Goal: Task Accomplishment & Management: Complete application form

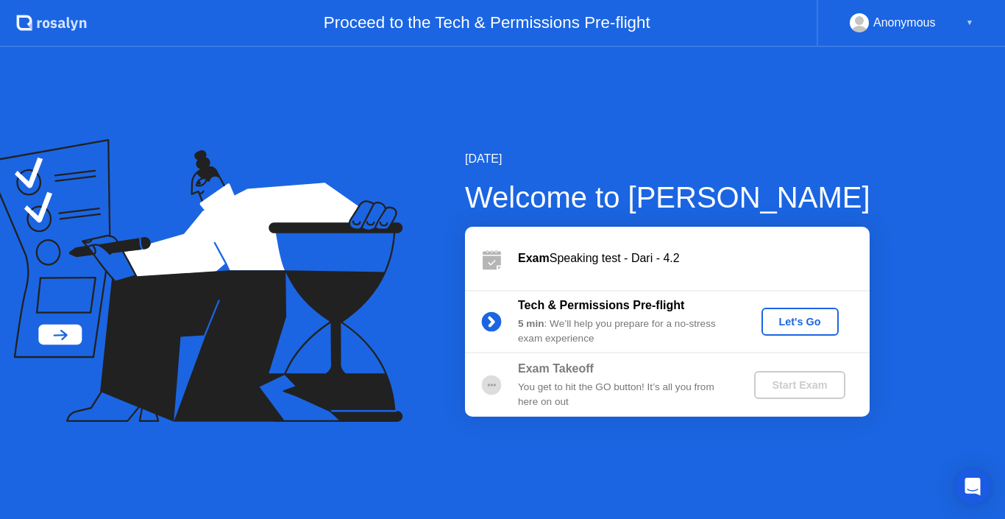
click at [804, 318] on div "Let's Go" at bounding box center [799, 322] width 65 height 12
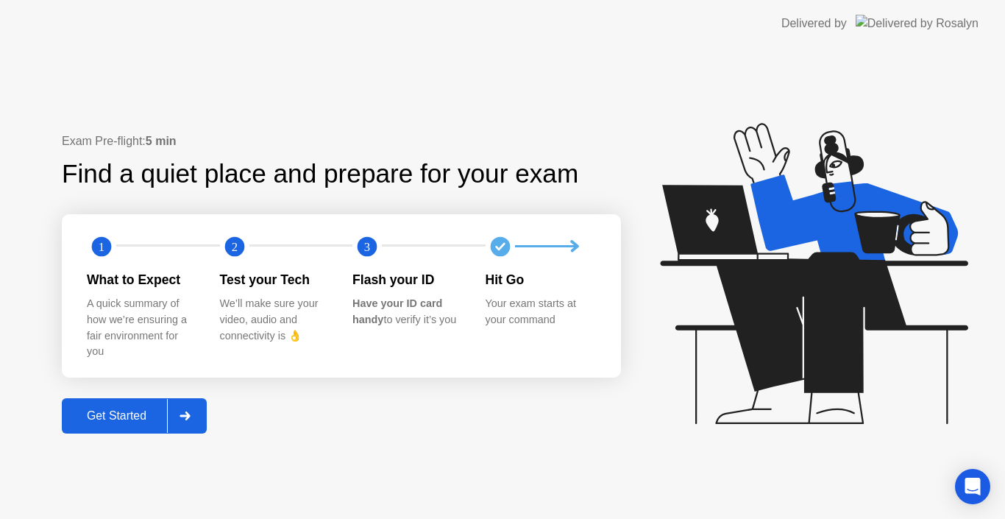
click at [128, 410] on div "Get Started" at bounding box center [116, 415] width 101 height 13
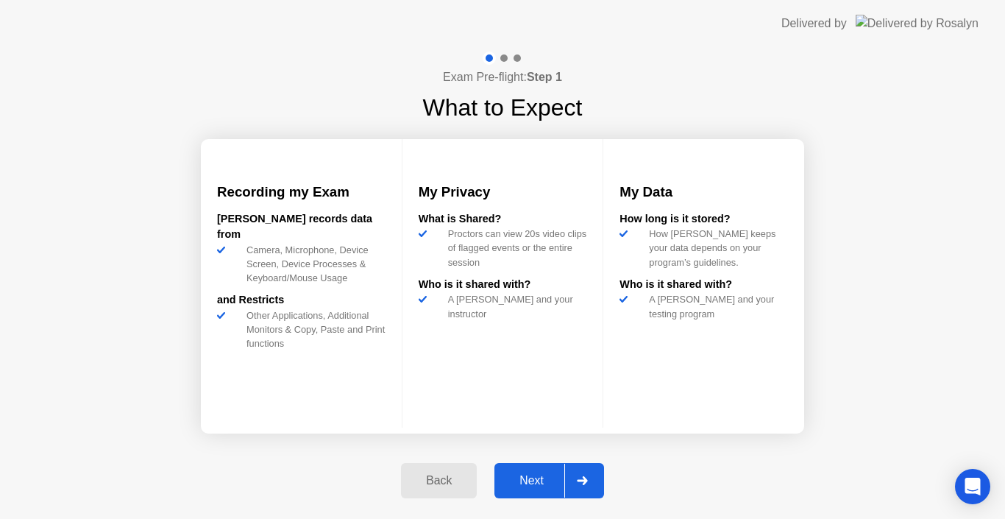
click at [532, 475] on div "Next" at bounding box center [531, 480] width 65 height 13
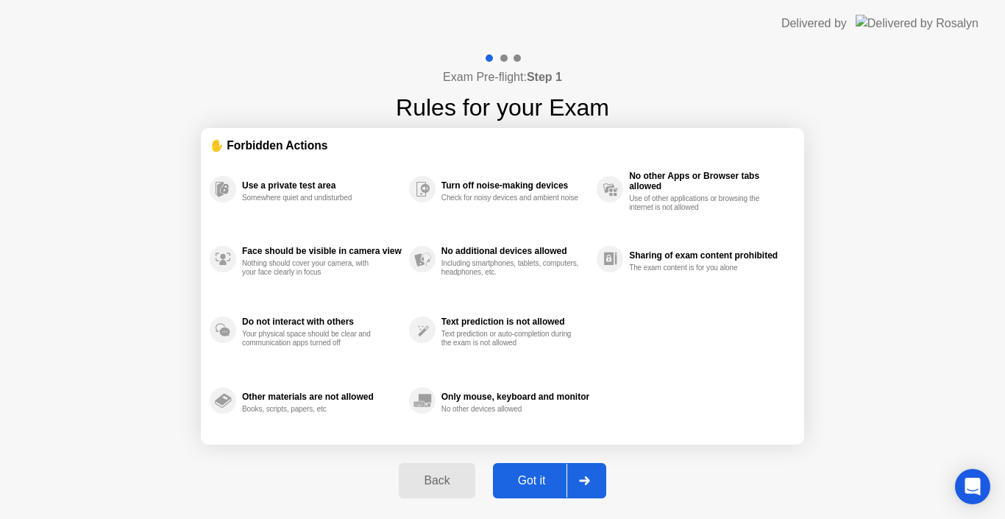
click at [532, 475] on div "Got it" at bounding box center [531, 480] width 69 height 13
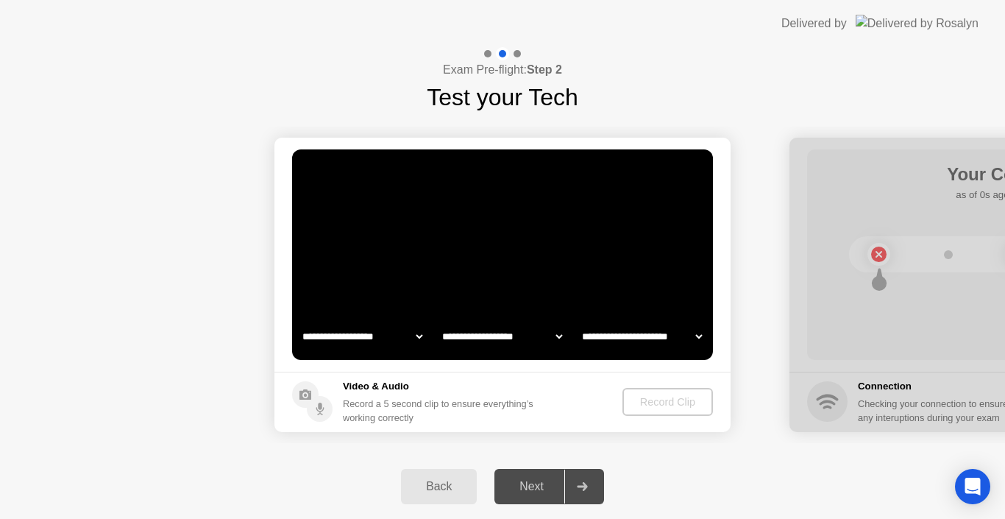
select select "**********"
select select "*******"
click at [660, 396] on div "Record Clip" at bounding box center [668, 402] width 79 height 12
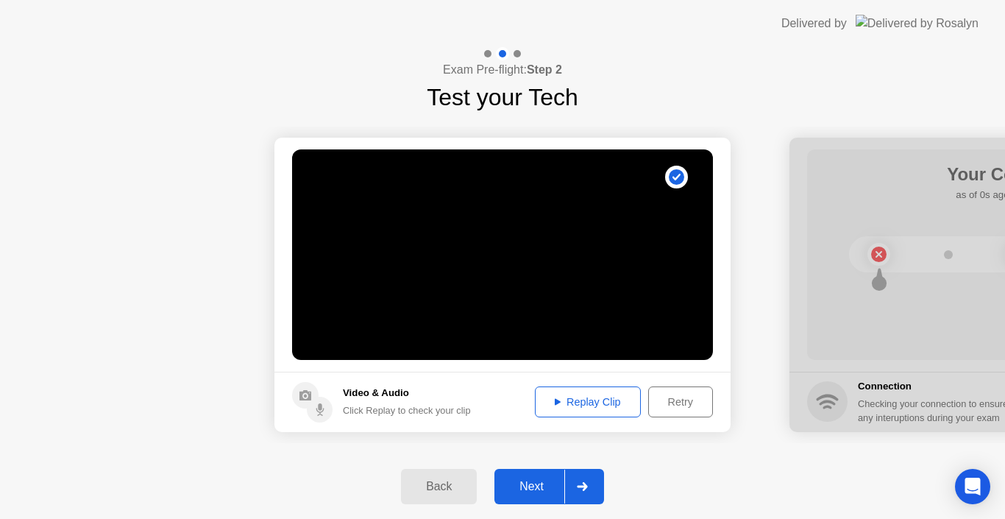
click at [538, 480] on div "Next" at bounding box center [531, 486] width 65 height 13
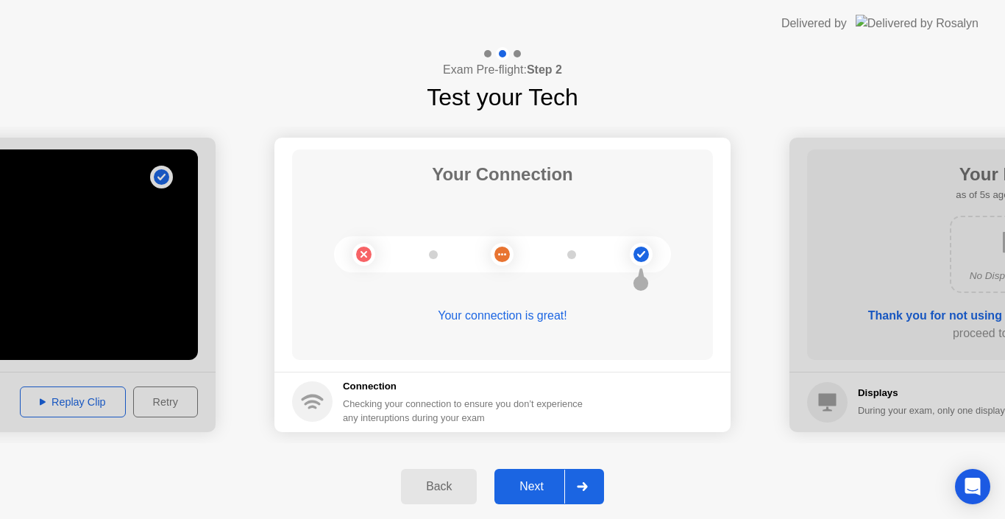
click at [535, 482] on div "Next" at bounding box center [531, 486] width 65 height 13
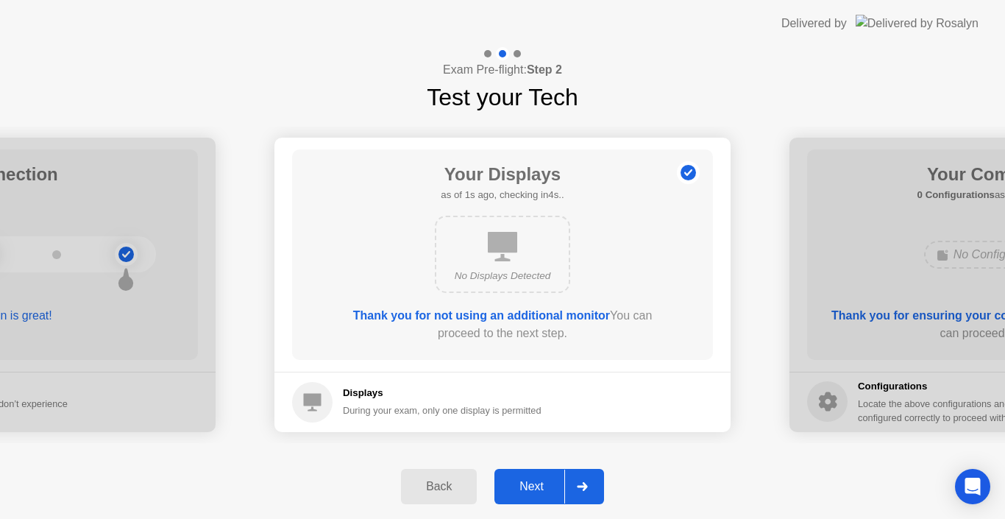
click at [535, 482] on div "Next" at bounding box center [531, 486] width 65 height 13
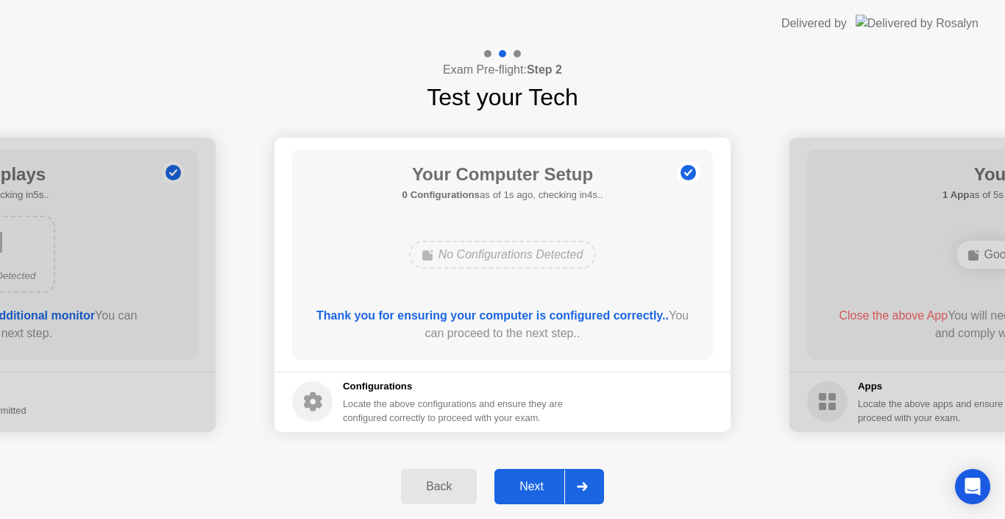
click at [535, 482] on div "Next" at bounding box center [531, 486] width 65 height 13
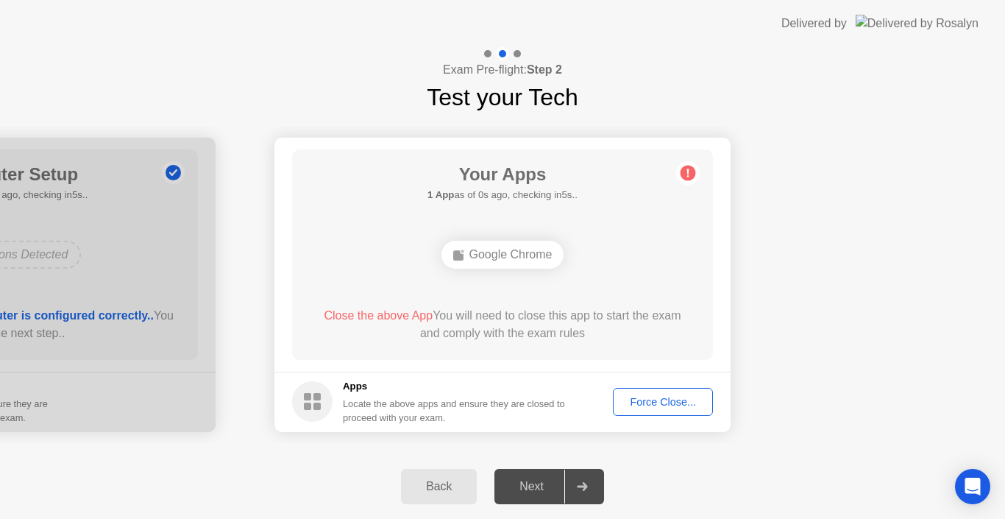
click at [641, 404] on div "Force Close..." at bounding box center [663, 402] width 90 height 12
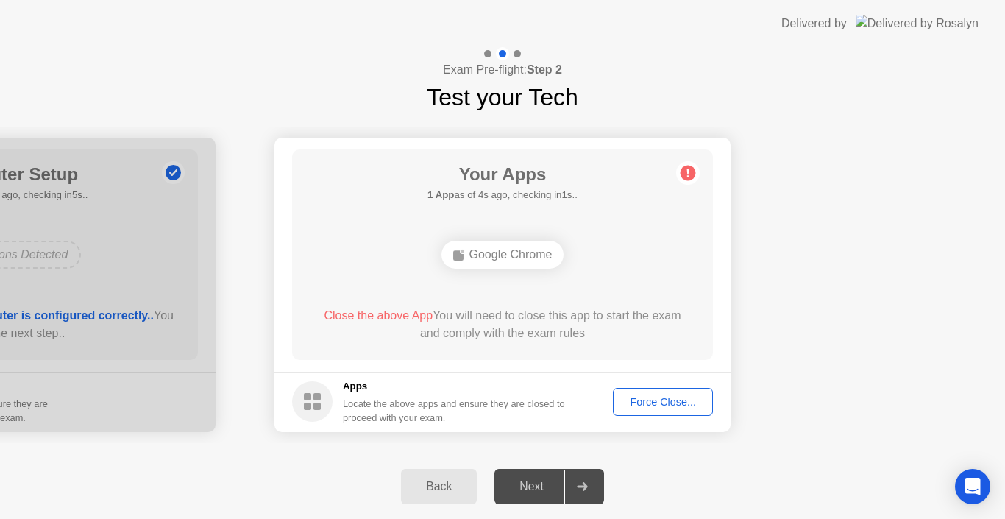
click at [644, 411] on button "Force Close..." at bounding box center [663, 402] width 100 height 28
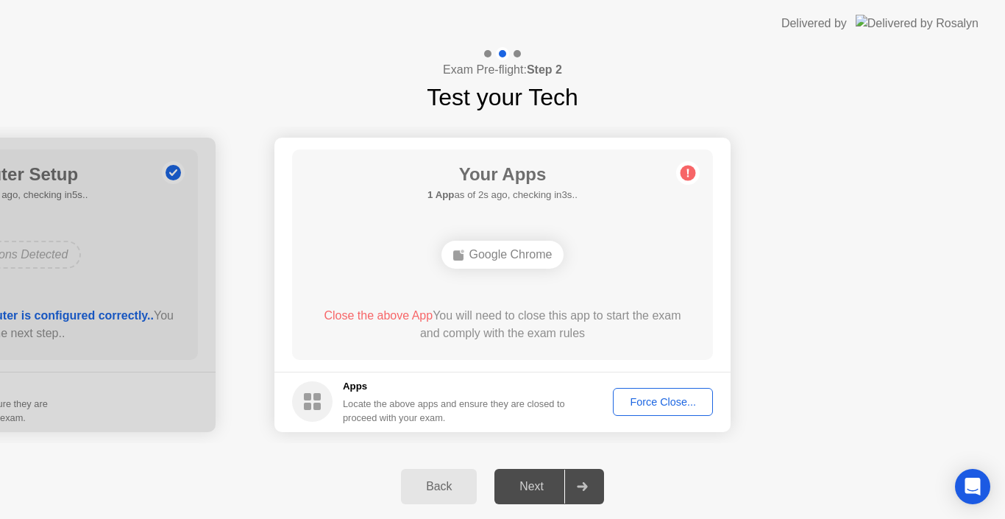
click at [639, 397] on div "Force Close..." at bounding box center [663, 402] width 90 height 12
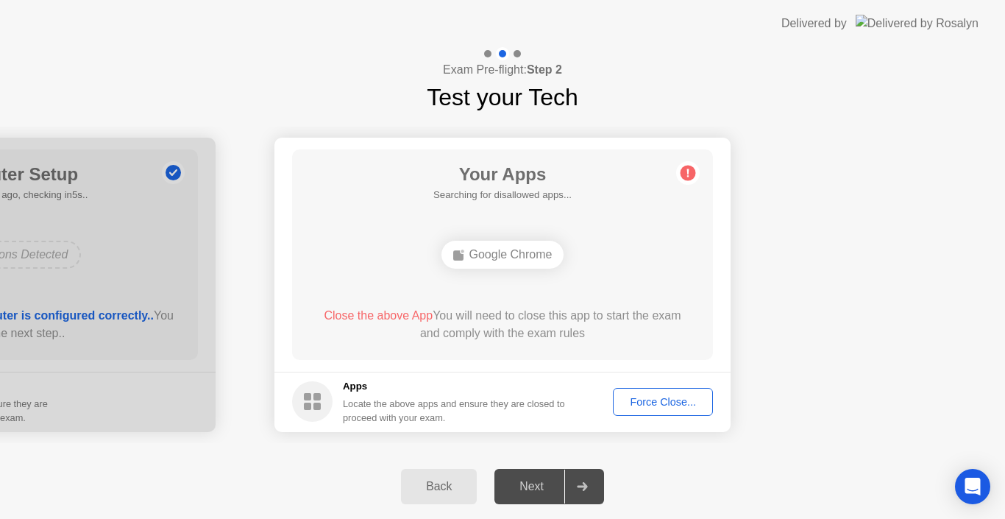
click at [663, 401] on div "Force Close..." at bounding box center [663, 402] width 90 height 12
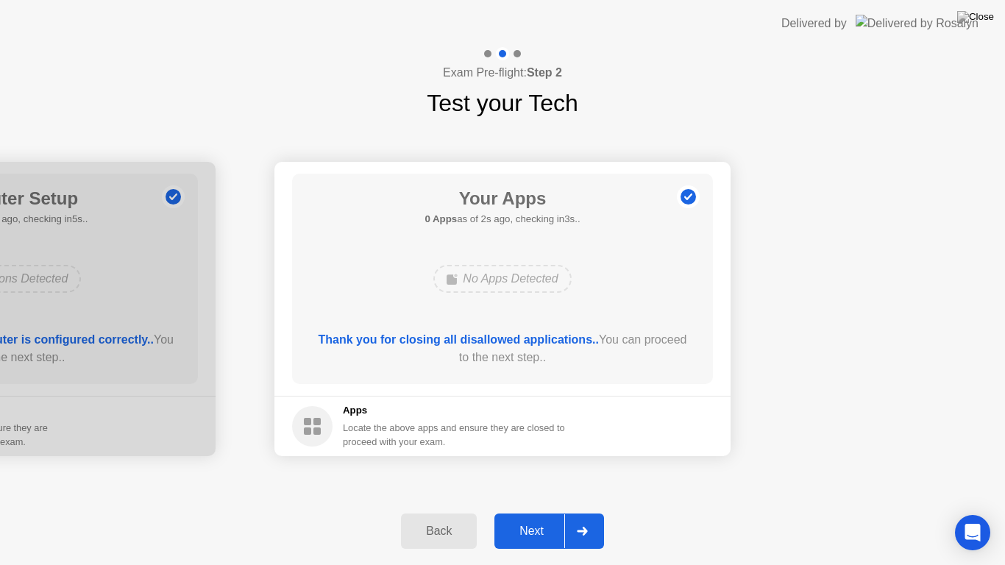
click at [524, 518] on button "Next" at bounding box center [549, 530] width 110 height 35
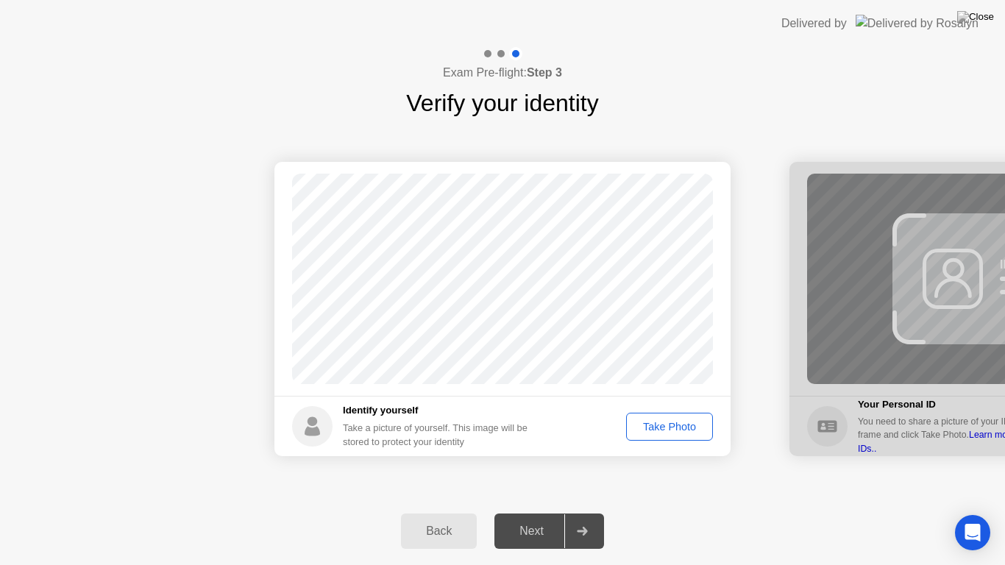
click at [652, 423] on div "Take Photo" at bounding box center [669, 427] width 76 height 12
click at [537, 518] on button "Next" at bounding box center [549, 530] width 110 height 35
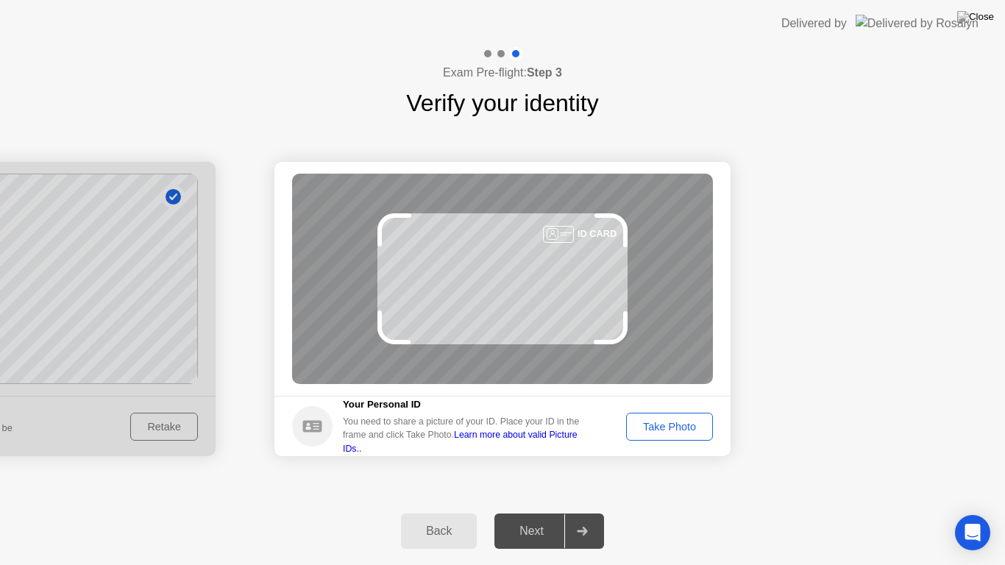
click at [661, 428] on div "Take Photo" at bounding box center [669, 427] width 76 height 12
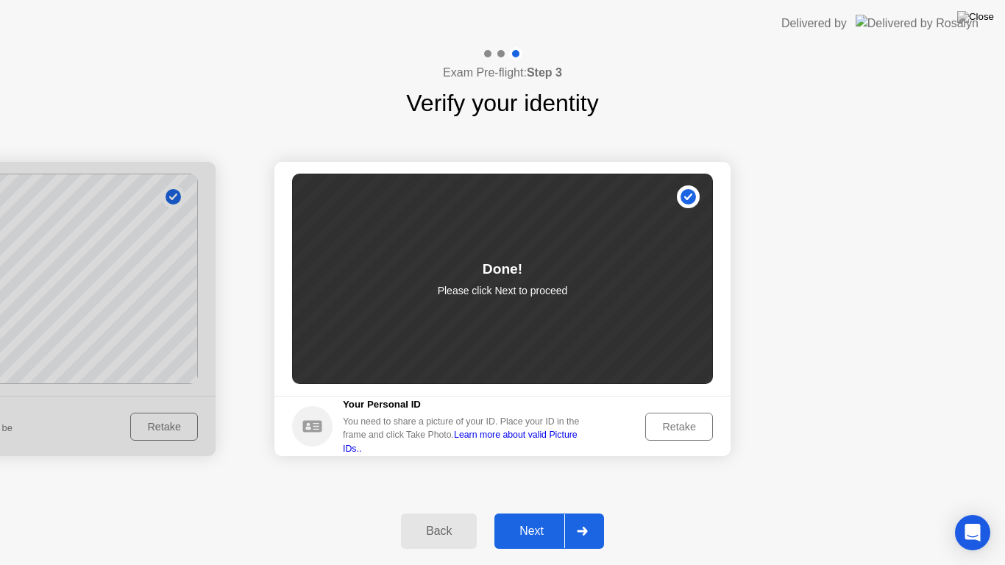
click at [537, 518] on div "Next" at bounding box center [531, 530] width 65 height 13
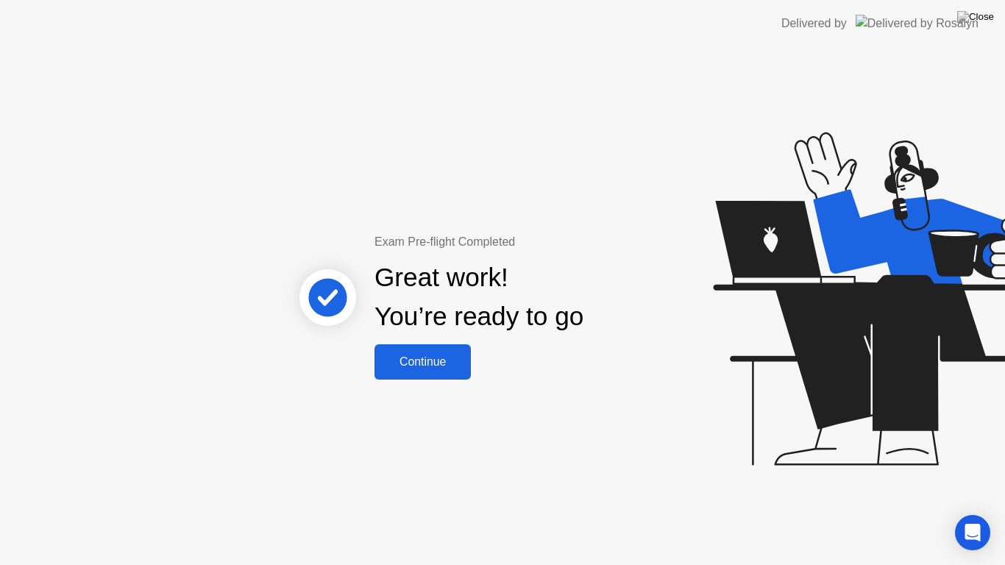
click at [432, 362] on div "Continue" at bounding box center [423, 361] width 88 height 13
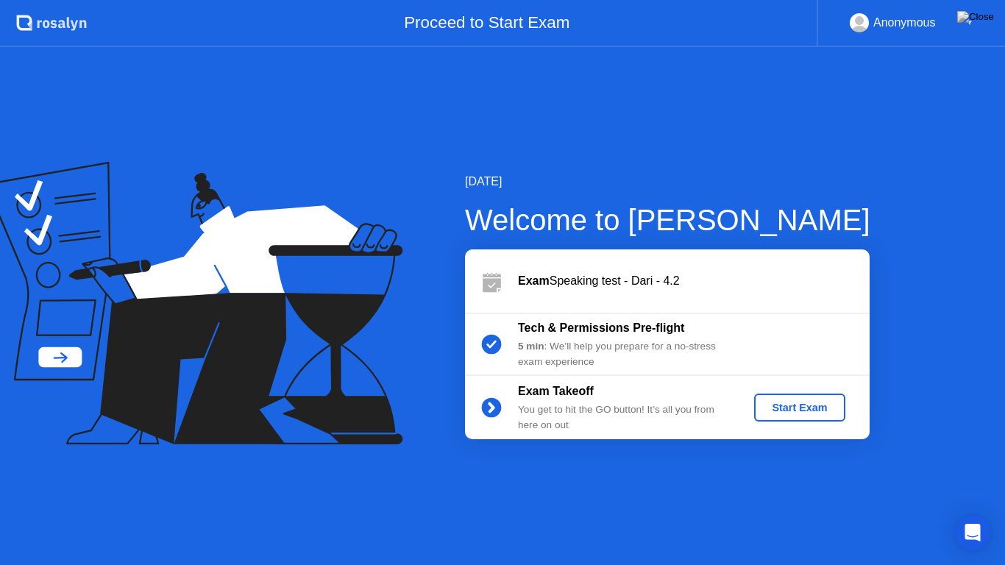
click at [800, 403] on div "Start Exam" at bounding box center [799, 408] width 79 height 12
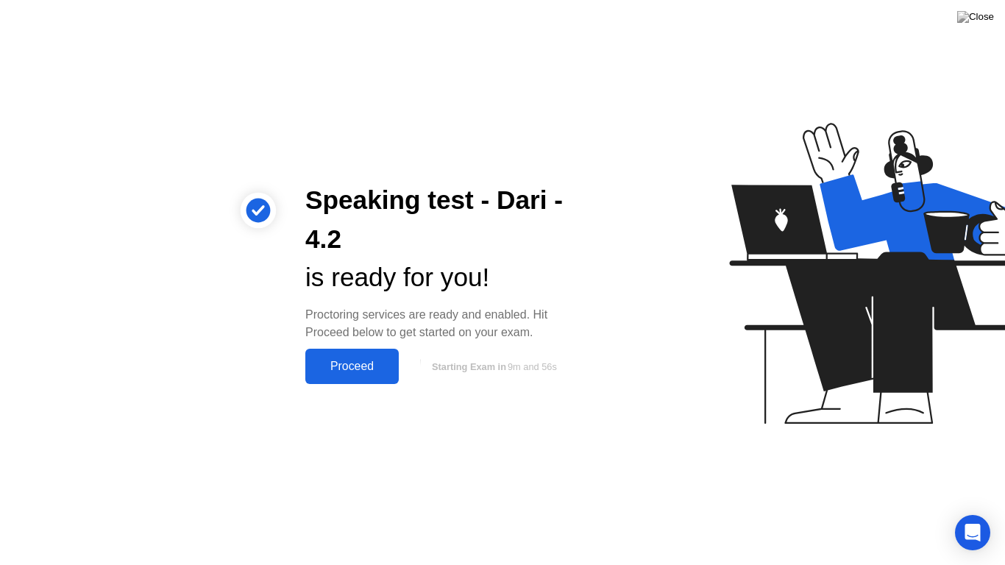
click at [366, 369] on div "Proceed" at bounding box center [352, 366] width 85 height 13
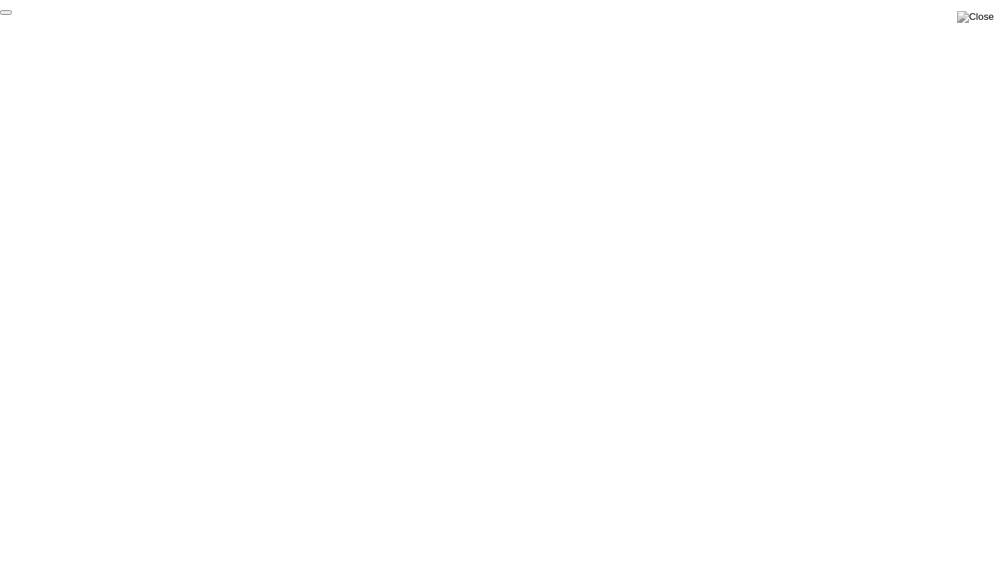
click div "End Proctoring Session"
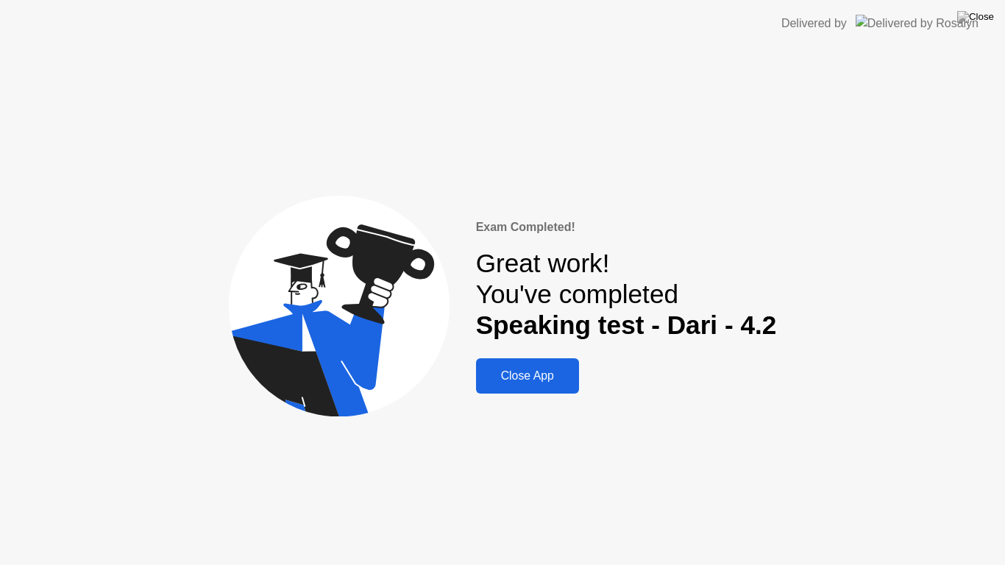
click at [511, 369] on div "Close App" at bounding box center [527, 375] width 94 height 13
